Goal: Information Seeking & Learning: Learn about a topic

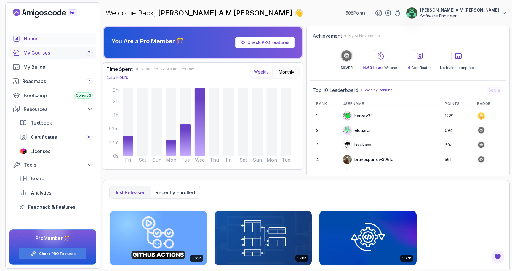
click at [61, 51] on div "My Courses 7" at bounding box center [57, 52] width 69 height 7
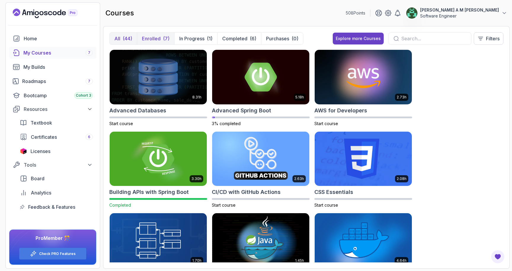
click at [157, 38] on p "Enrolled" at bounding box center [151, 38] width 19 height 7
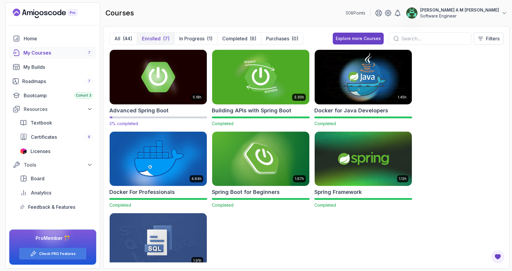
click at [157, 77] on img at bounding box center [158, 76] width 102 height 57
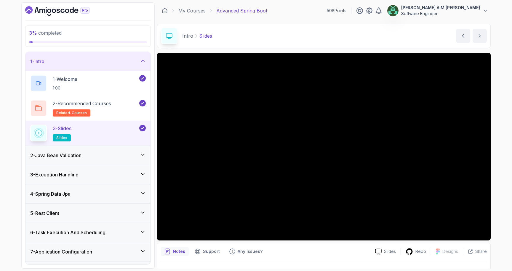
click at [142, 60] on icon at bounding box center [142, 60] width 3 height 1
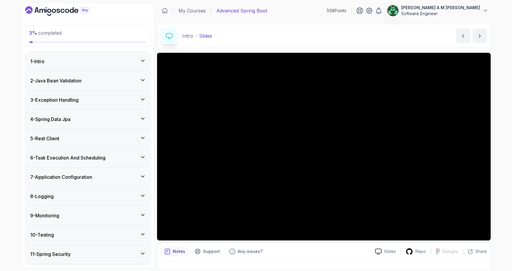
click at [126, 85] on div "2 - Java Bean Validation" at bounding box center [87, 80] width 125 height 19
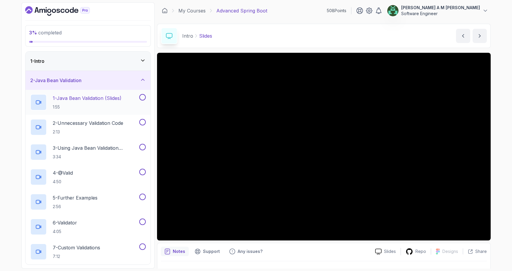
click at [121, 102] on h2 "1 - Java Bean Validation (Slides) 1:55" at bounding box center [87, 101] width 69 height 15
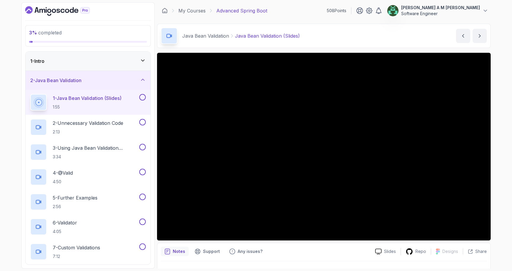
click at [145, 98] on button at bounding box center [142, 97] width 7 height 7
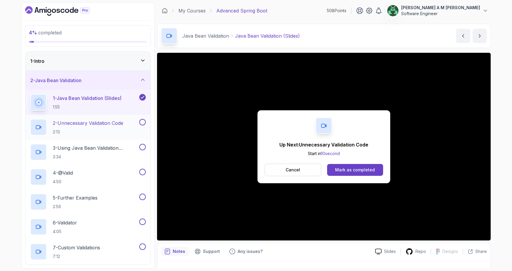
click at [100, 127] on h2 "2 - Unnecessary Validation Code 2:13" at bounding box center [88, 126] width 70 height 15
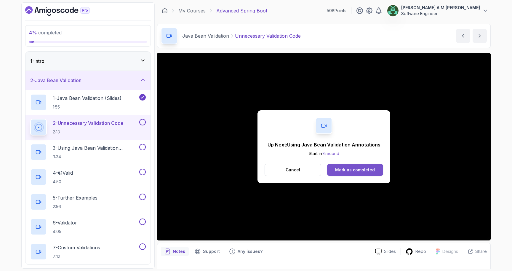
click at [370, 173] on button "Mark as completed" at bounding box center [355, 170] width 56 height 12
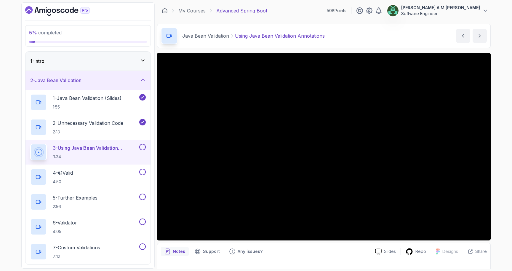
click at [141, 147] on button at bounding box center [142, 147] width 7 height 7
click at [91, 171] on div "4 - @Valid 4:50" at bounding box center [84, 176] width 108 height 17
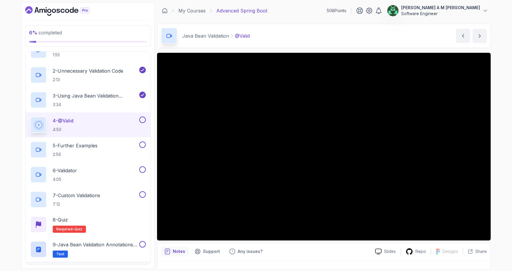
scroll to position [51, 0]
click at [141, 123] on button at bounding box center [142, 120] width 7 height 7
click at [118, 146] on div "5 - Further Examples 2:56" at bounding box center [84, 150] width 108 height 17
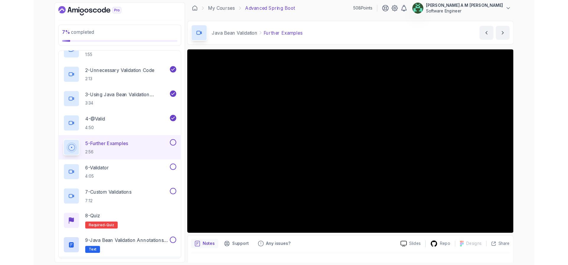
scroll to position [3, 0]
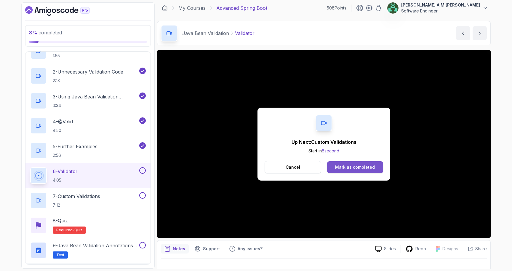
click at [352, 168] on div "Mark as completed" at bounding box center [355, 167] width 40 height 6
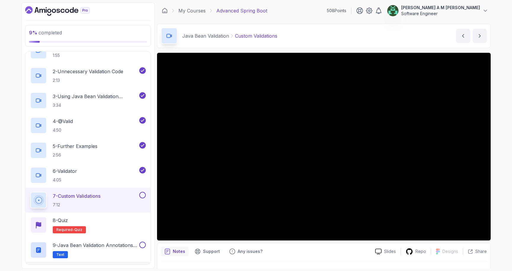
click at [142, 196] on button at bounding box center [142, 195] width 7 height 7
click at [107, 225] on div "8 - Quiz Required- quiz" at bounding box center [87, 224] width 115 height 17
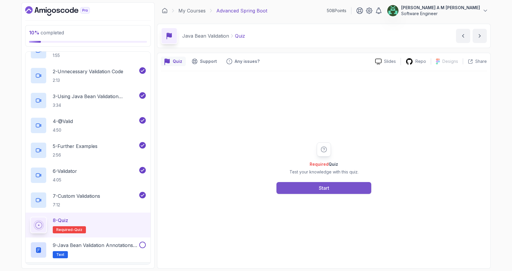
click at [290, 183] on button "Start" at bounding box center [323, 188] width 95 height 12
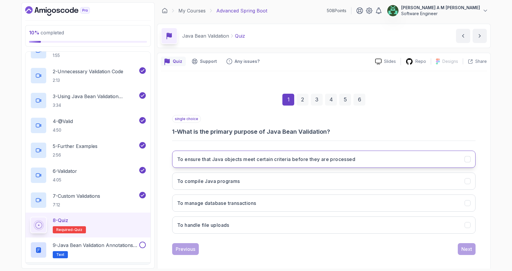
click at [374, 155] on button "To ensure that Java objects meet certain criteria before they are processed" at bounding box center [323, 158] width 303 height 17
click at [462, 248] on div "Next" at bounding box center [466, 248] width 11 height 7
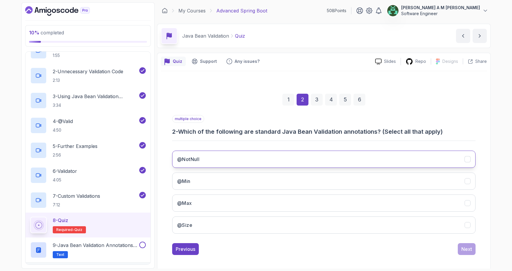
click at [367, 165] on button "@NotNull" at bounding box center [323, 158] width 303 height 17
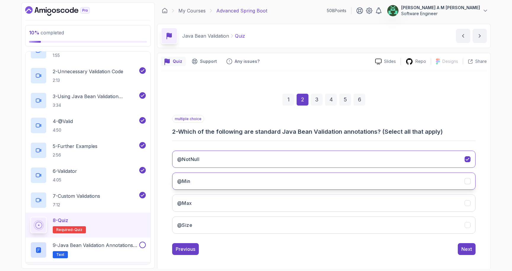
click at [366, 176] on button "@Min" at bounding box center [323, 180] width 303 height 17
click at [366, 190] on div "@NotNull @Min @Max @Size" at bounding box center [323, 192] width 303 height 92
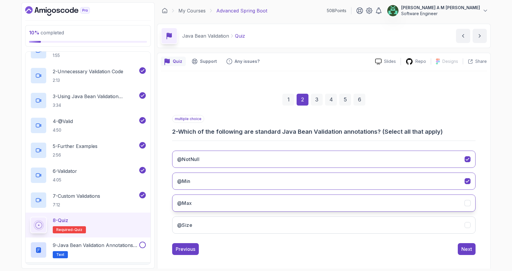
click at [370, 196] on button "@Max" at bounding box center [323, 202] width 303 height 17
click at [464, 244] on button "Next" at bounding box center [466, 249] width 18 height 12
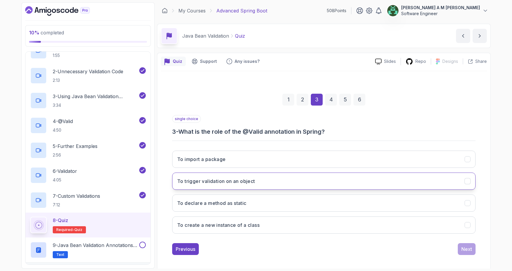
click at [397, 177] on button "To trigger validation on an object" at bounding box center [323, 180] width 303 height 17
click at [471, 243] on button "Next" at bounding box center [466, 249] width 18 height 12
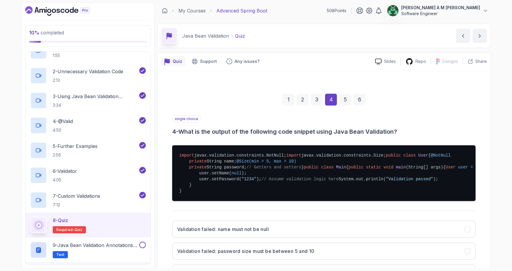
click at [300, 108] on div "1 2 3 4 5 6" at bounding box center [323, 99] width 303 height 31
click at [304, 105] on div "1 2 3 4 5 6" at bounding box center [323, 99] width 303 height 31
click at [303, 103] on div "2" at bounding box center [302, 100] width 12 height 12
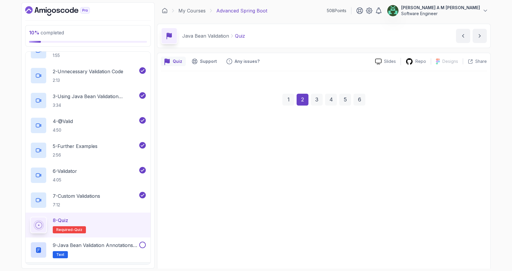
scroll to position [3, 0]
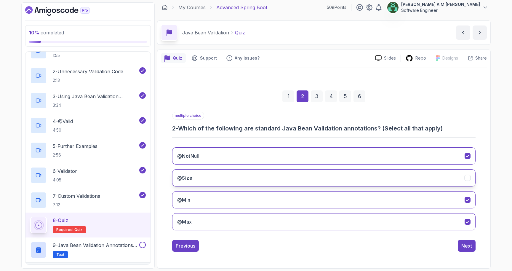
click at [347, 180] on button "@Size" at bounding box center [323, 177] width 303 height 17
click at [470, 250] on button "Next" at bounding box center [466, 246] width 18 height 12
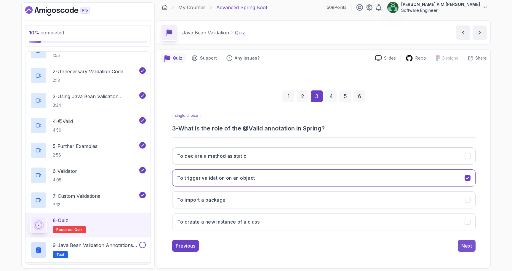
click at [462, 245] on div "Next" at bounding box center [466, 245] width 11 height 7
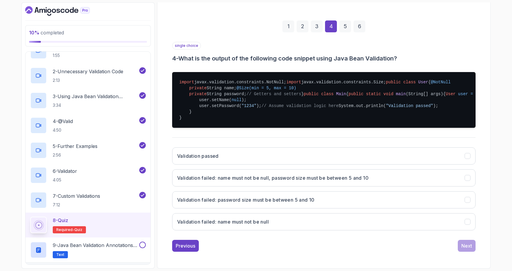
scroll to position [162, 0]
click at [386, 177] on button "Validation failed: name must not be null, password size must be between 5 and 10" at bounding box center [323, 177] width 303 height 17
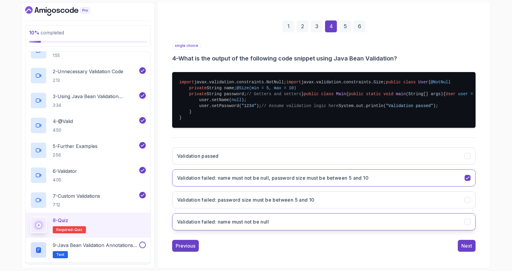
click at [401, 223] on button "Validation failed: name must not be null" at bounding box center [323, 221] width 303 height 17
click at [467, 249] on button "Next" at bounding box center [466, 246] width 18 height 12
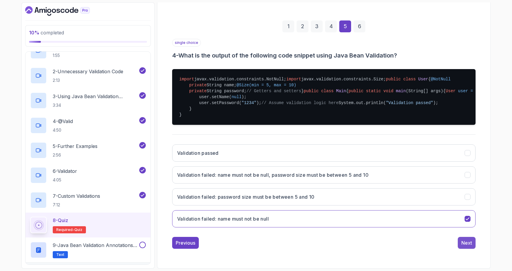
scroll to position [3, 0]
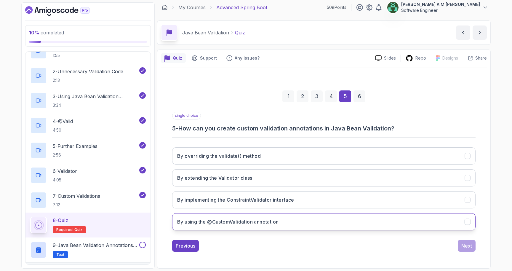
click at [373, 215] on button "By using the @CustomValidation annotation" at bounding box center [323, 221] width 303 height 17
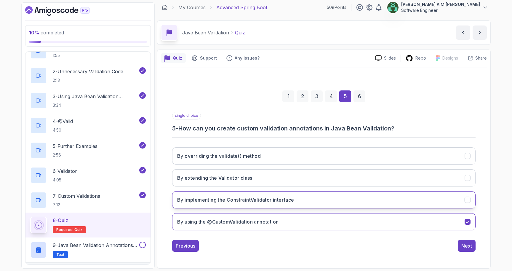
click at [372, 203] on button "By implementing the ConstraintValidator interface" at bounding box center [323, 199] width 303 height 17
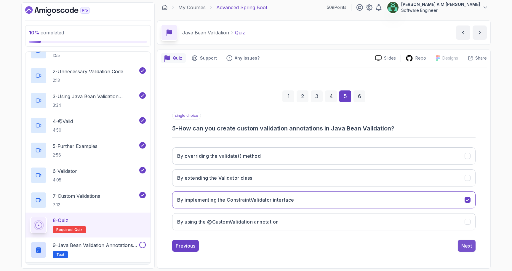
click at [462, 249] on div "Next" at bounding box center [466, 245] width 11 height 7
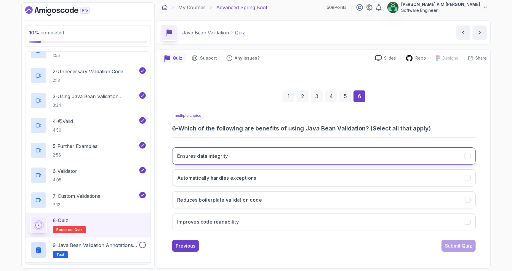
click at [311, 153] on button "Ensures data integrity" at bounding box center [323, 155] width 303 height 17
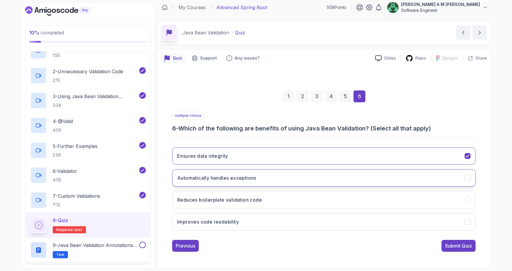
click at [303, 175] on button "Automatically handles exceptions" at bounding box center [323, 177] width 303 height 17
click at [301, 199] on button "Reduces boilerplate validation code" at bounding box center [323, 199] width 303 height 17
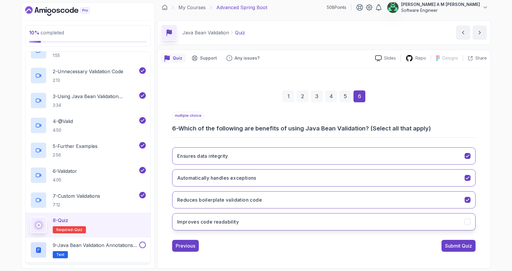
click at [318, 219] on button "Improves code readability" at bounding box center [323, 221] width 303 height 17
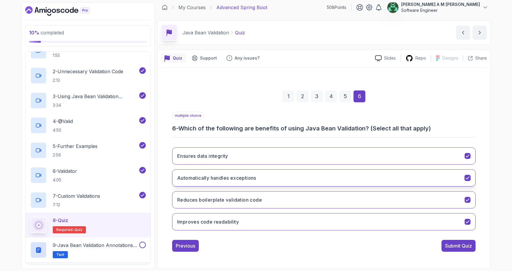
click at [404, 182] on button "Automatically handles exceptions" at bounding box center [323, 177] width 303 height 17
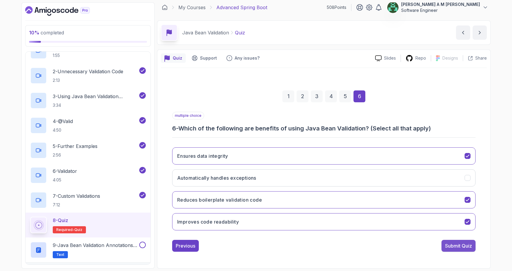
click at [467, 249] on button "Submit Quiz" at bounding box center [458, 246] width 34 height 12
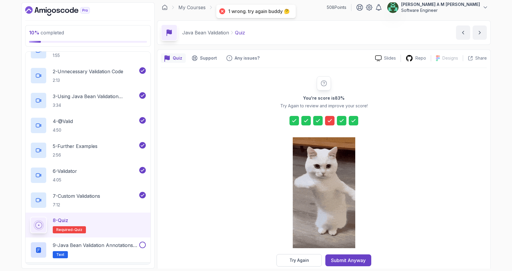
click at [329, 119] on icon at bounding box center [330, 121] width 6 height 6
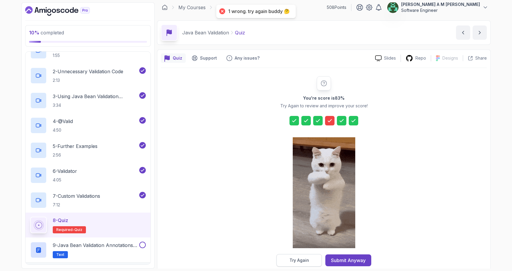
click at [301, 258] on div "Try Again" at bounding box center [299, 260] width 20 height 6
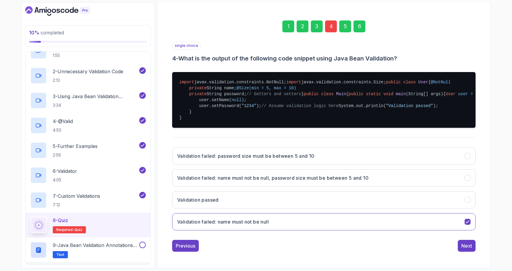
scroll to position [157, 0]
click at [338, 181] on h3 "Validation failed: name must not be null, password size must be between 5 and 10" at bounding box center [272, 177] width 191 height 7
click at [467, 251] on button "Next" at bounding box center [466, 246] width 18 height 12
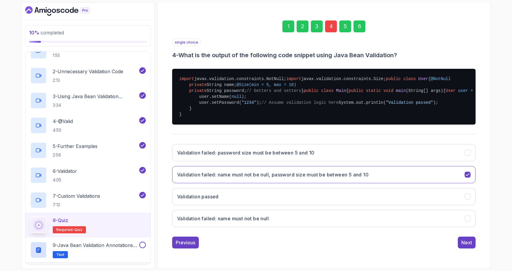
scroll to position [3, 0]
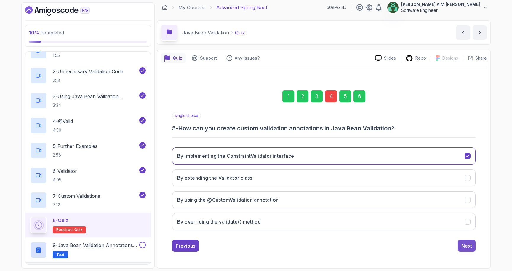
click at [467, 248] on div "Next" at bounding box center [466, 245] width 11 height 7
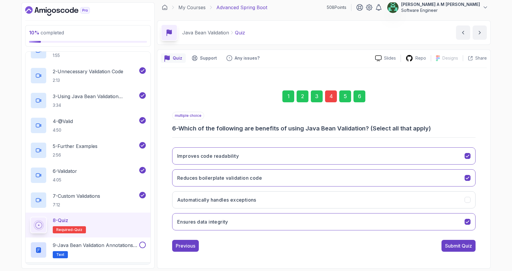
click at [467, 248] on div "Submit Quiz" at bounding box center [458, 245] width 27 height 7
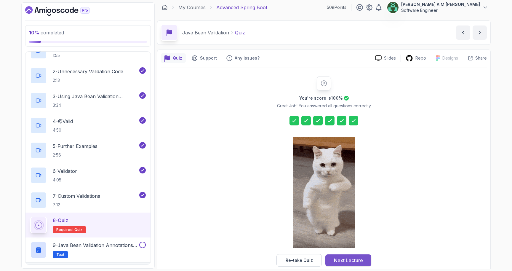
click at [344, 258] on div "Next Lecture" at bounding box center [348, 259] width 29 height 7
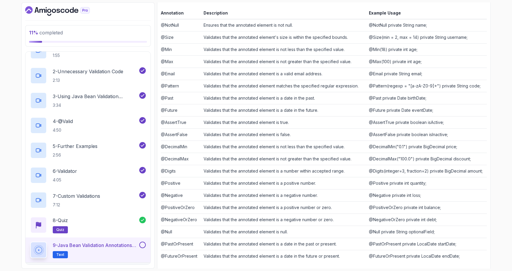
scroll to position [110, 0]
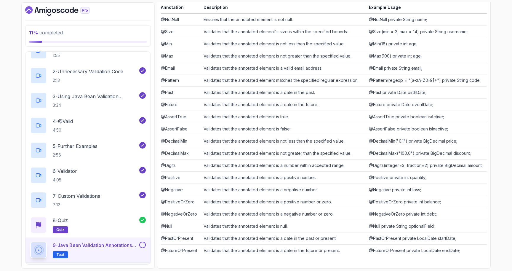
click at [143, 244] on button at bounding box center [142, 244] width 7 height 7
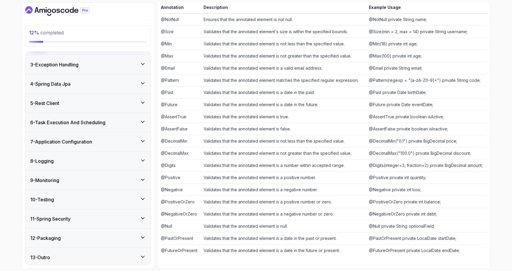
click at [130, 63] on div "3 - Exception Handling" at bounding box center [87, 64] width 115 height 7
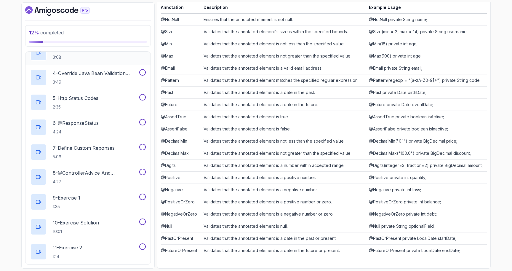
scroll to position [0, 0]
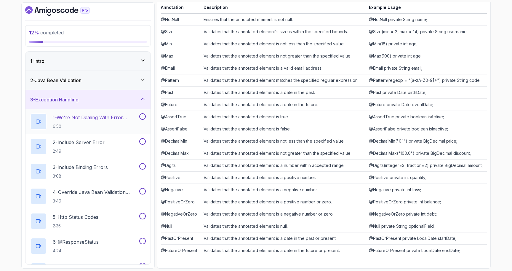
click at [98, 123] on h2 "1 - We're Not Dealing With Error Properply 6:50" at bounding box center [95, 121] width 85 height 15
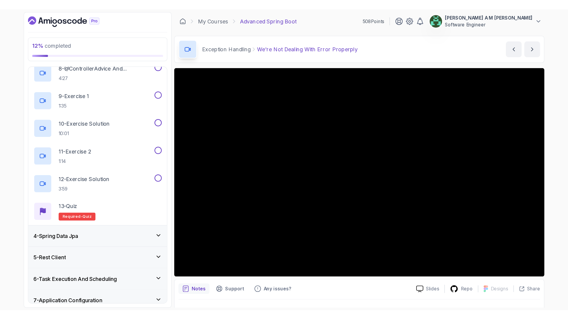
scroll to position [240, 0]
